Goal: Navigation & Orientation: Find specific page/section

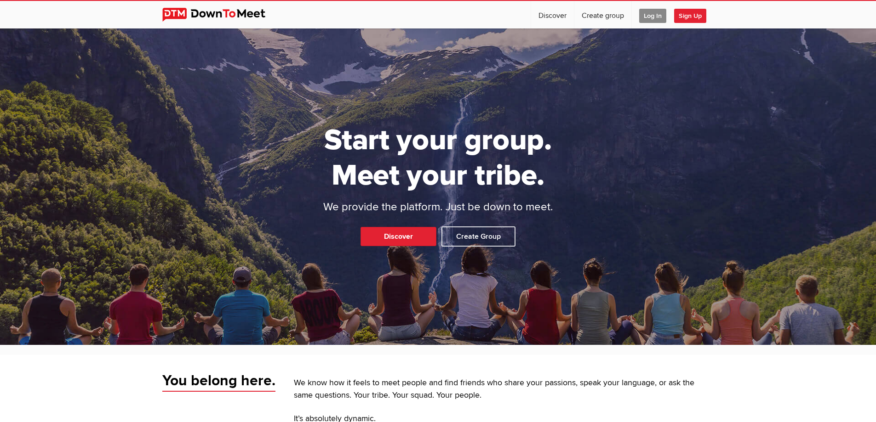
click at [654, 16] on span "Log In" at bounding box center [652, 16] width 27 height 14
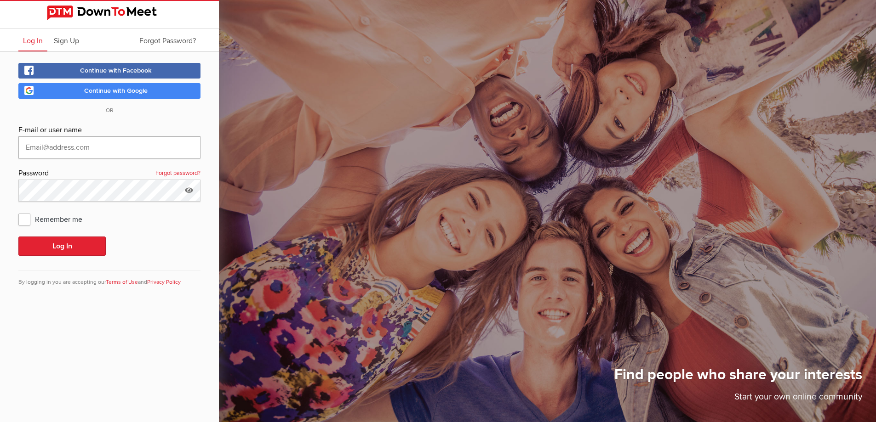
click at [151, 155] on input "text" at bounding box center [109, 148] width 182 height 22
type input "251jpoole@gmail.com"
click at [72, 246] on button "Log In" at bounding box center [61, 246] width 87 height 19
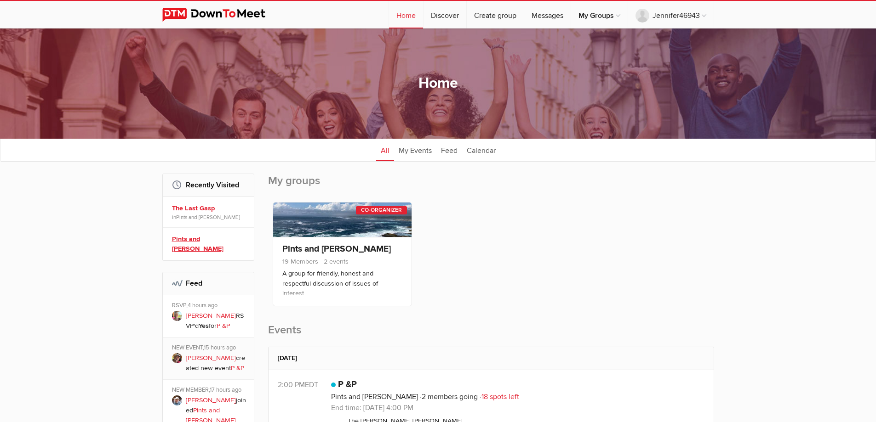
click at [213, 237] on link "Pints and Peterson" at bounding box center [209, 244] width 75 height 20
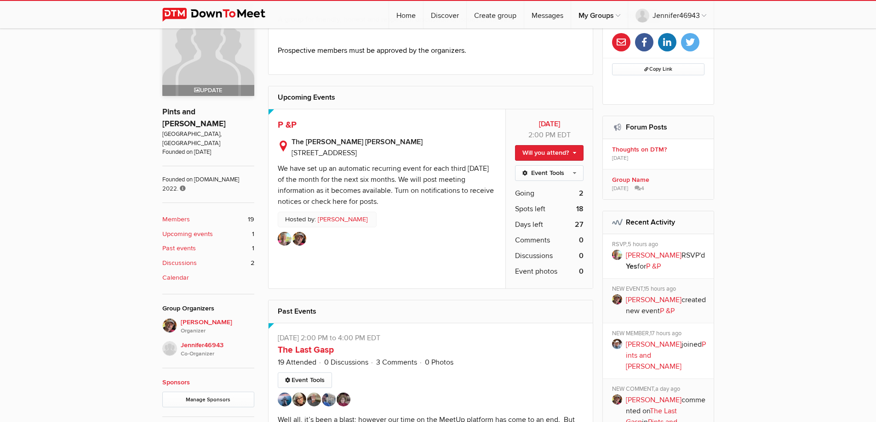
scroll to position [276, 0]
click at [630, 340] on link "Morley" at bounding box center [654, 344] width 56 height 9
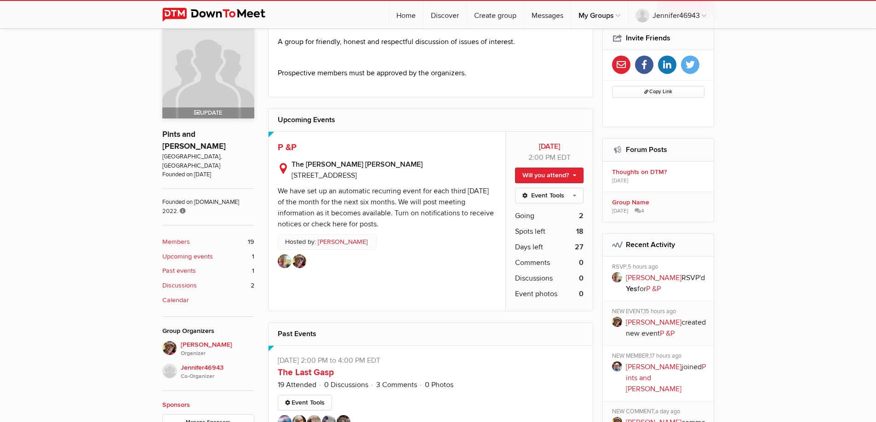
scroll to position [230, 0]
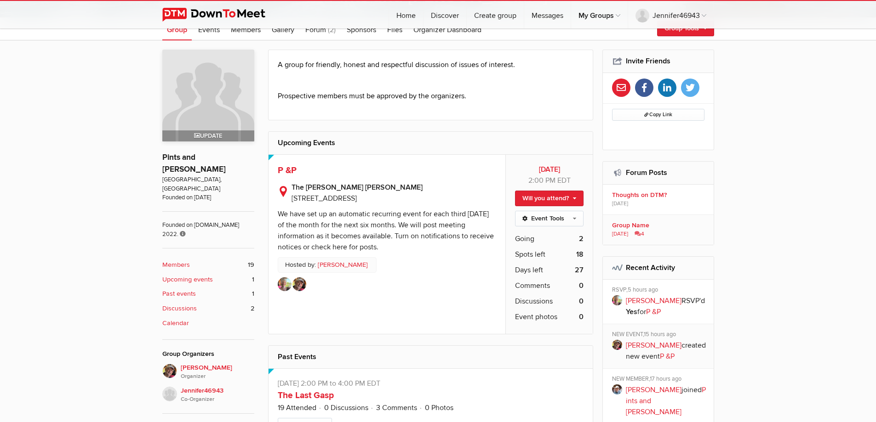
click at [635, 226] on b "Group Name" at bounding box center [659, 226] width 95 height 8
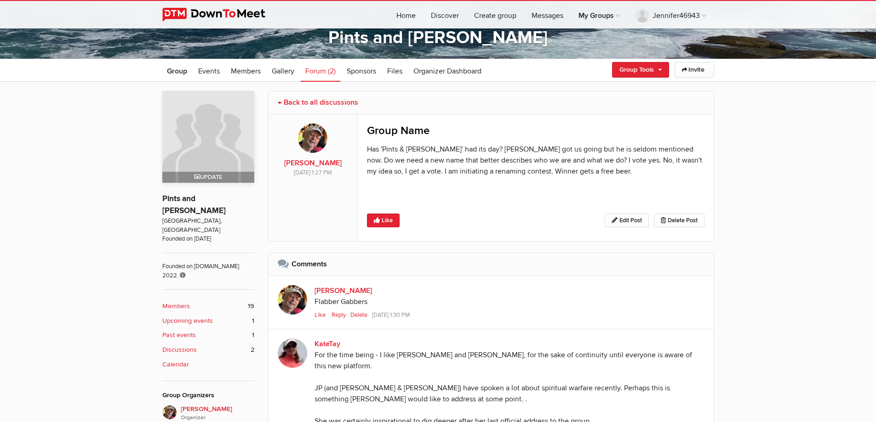
scroll to position [262, 0]
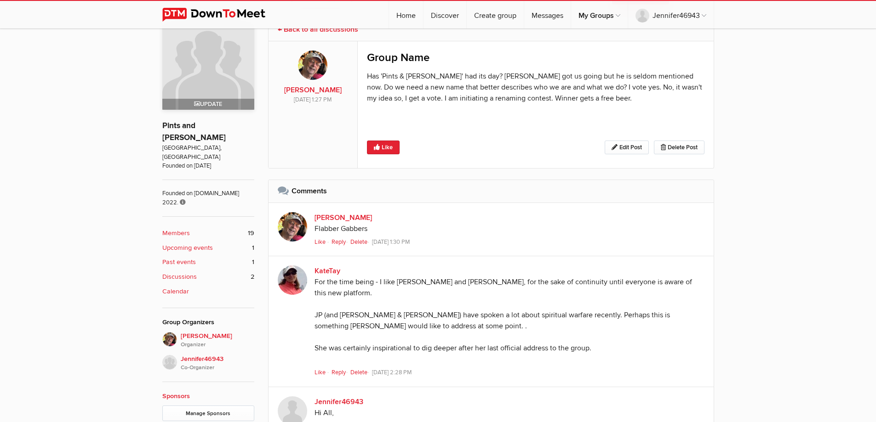
click at [190, 257] on b "Past events" at bounding box center [179, 262] width 34 height 10
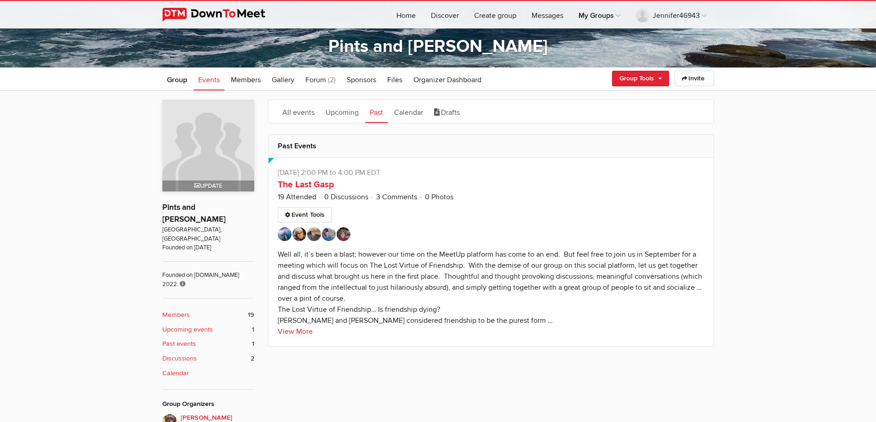
scroll to position [184, 0]
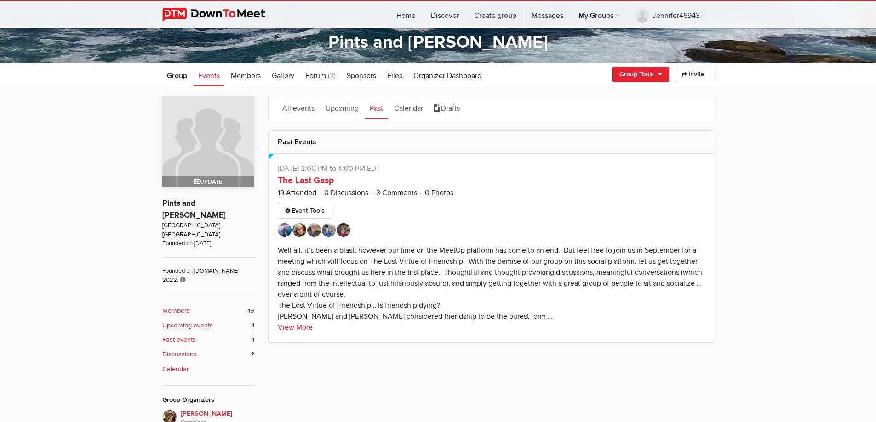
click at [184, 321] on b "Upcoming events" at bounding box center [187, 326] width 51 height 10
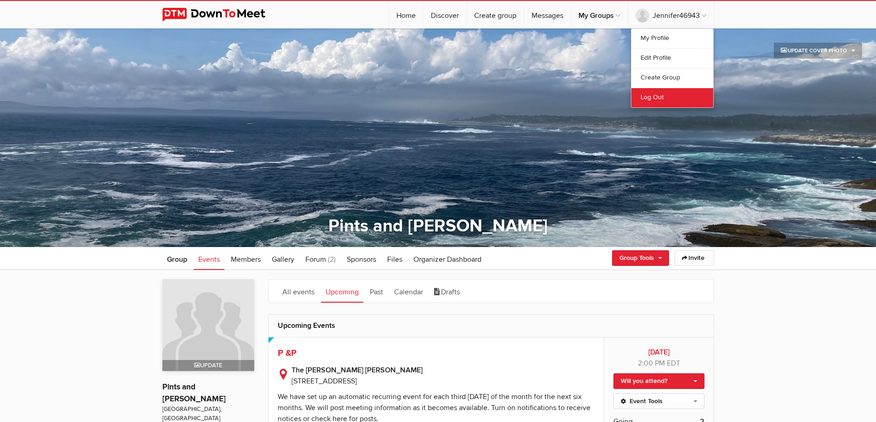
click at [662, 94] on link "Log Out" at bounding box center [672, 98] width 82 height 20
